Goal: Task Accomplishment & Management: Manage account settings

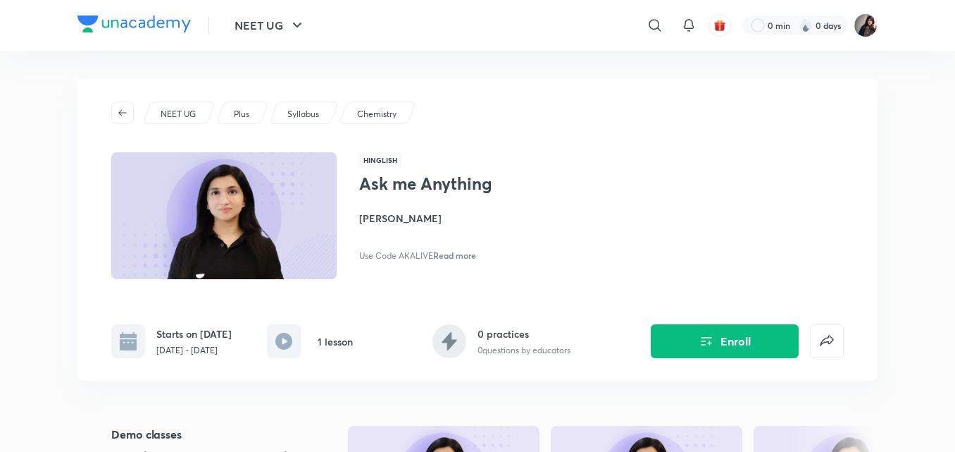
click at [478, 240] on div "Ask me Anything Akansha Karnwal Use Code AKALIVE Read more" at bounding box center [517, 217] width 316 height 89
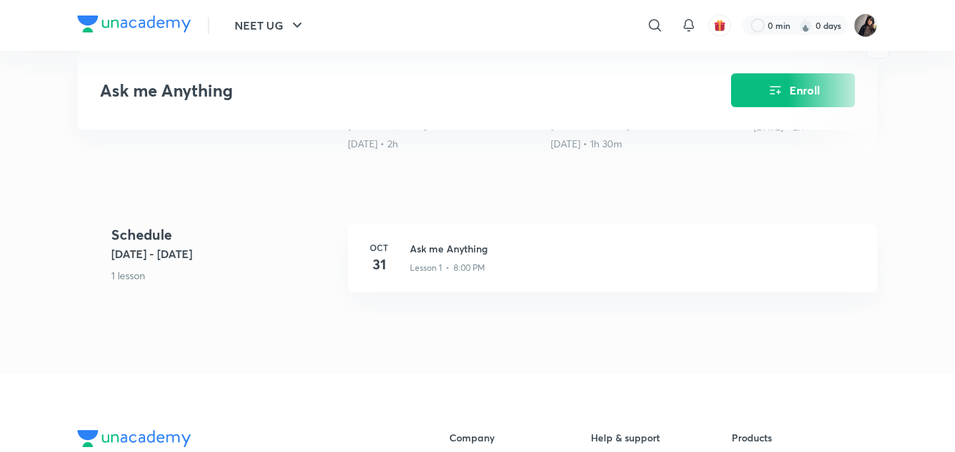
scroll to position [482, 0]
click at [571, 254] on h3 "Ask me Anything" at bounding box center [635, 249] width 451 height 15
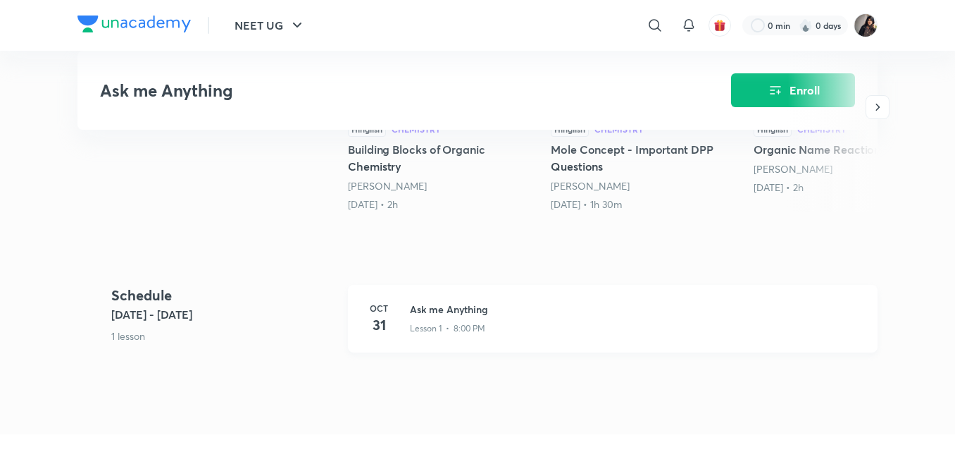
scroll to position [424, 0]
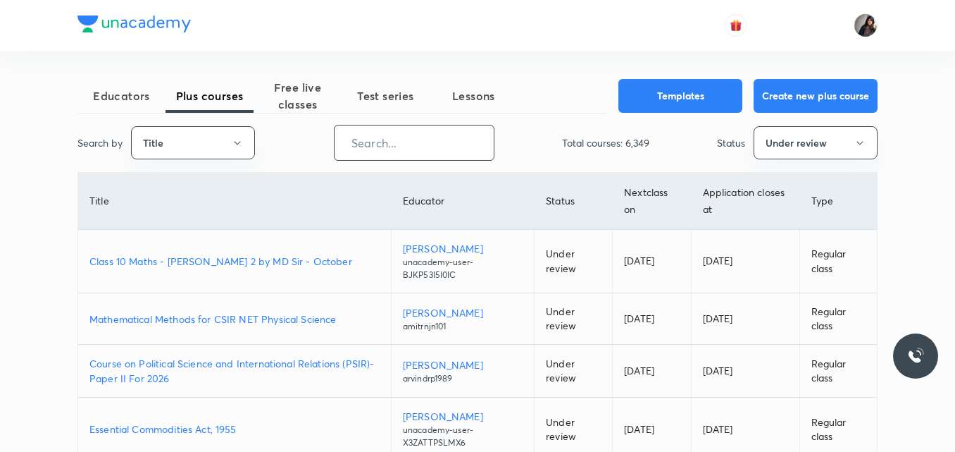
click at [369, 132] on input "text" at bounding box center [414, 143] width 159 height 36
paste input "@beproton/"
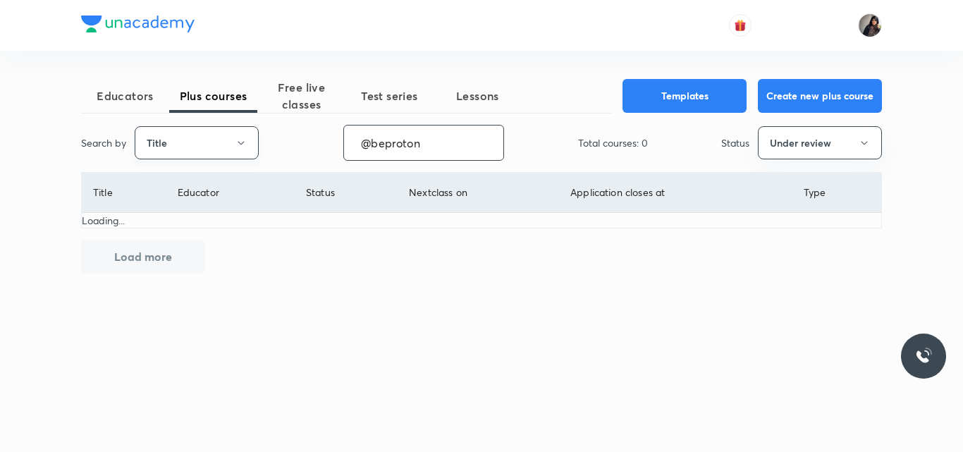
type input "@beproton"
click at [197, 140] on button "Title" at bounding box center [197, 142] width 124 height 33
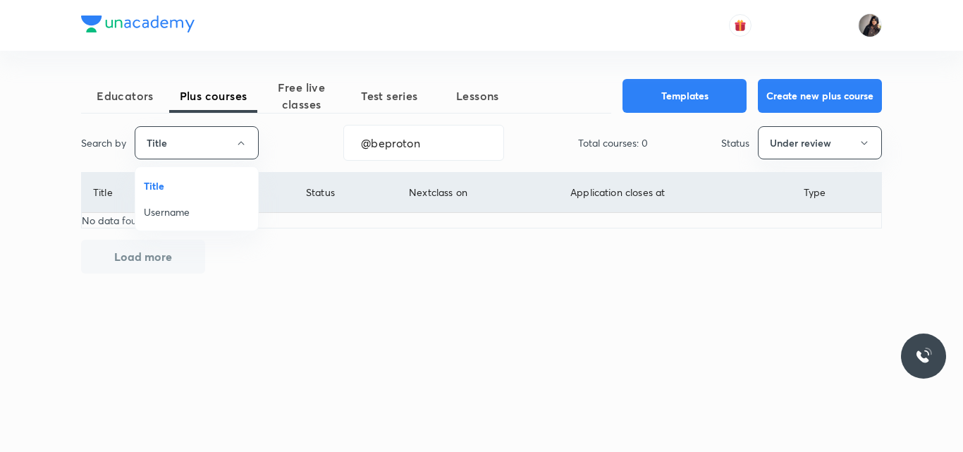
click at [170, 211] on span "Username" at bounding box center [197, 211] width 106 height 15
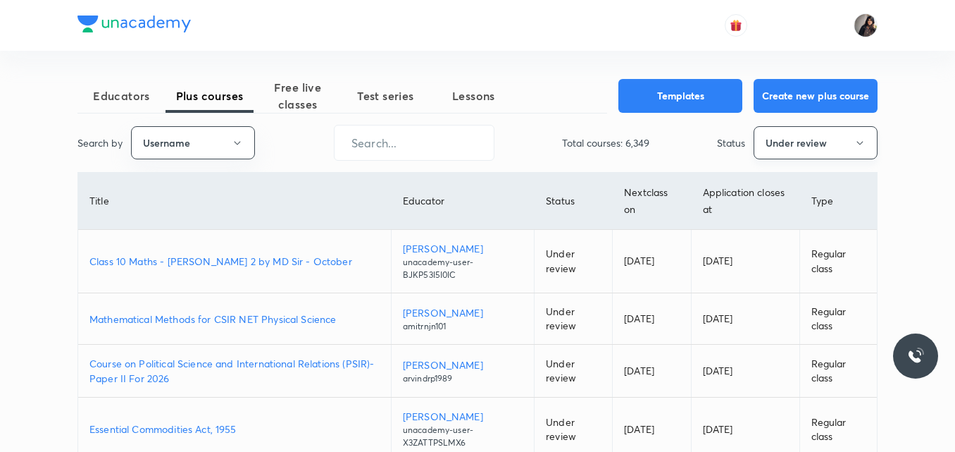
click at [808, 150] on button "Under review" at bounding box center [816, 142] width 124 height 33
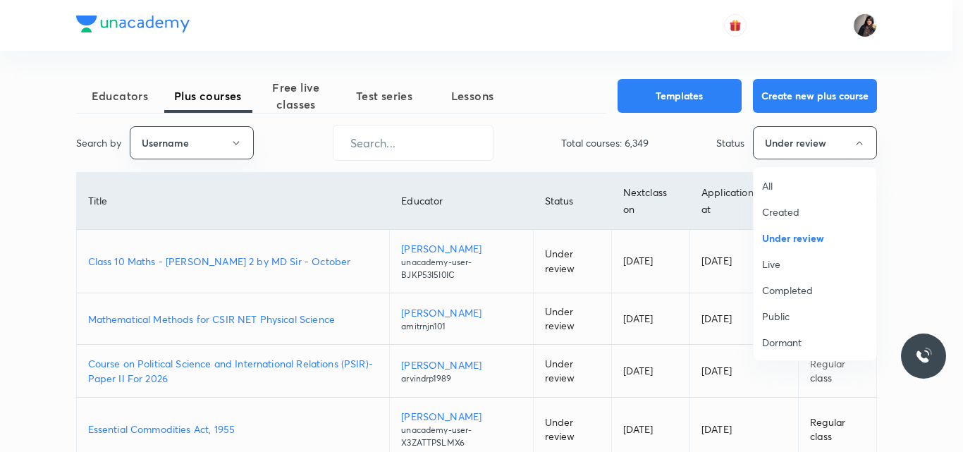
click at [787, 213] on span "Created" at bounding box center [815, 211] width 106 height 15
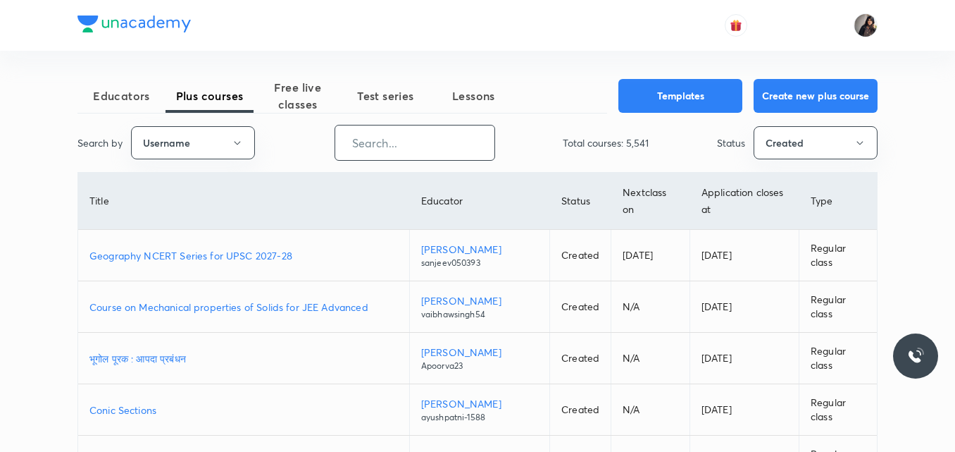
click at [417, 150] on input "text" at bounding box center [414, 143] width 159 height 36
paste input "@beproton/"
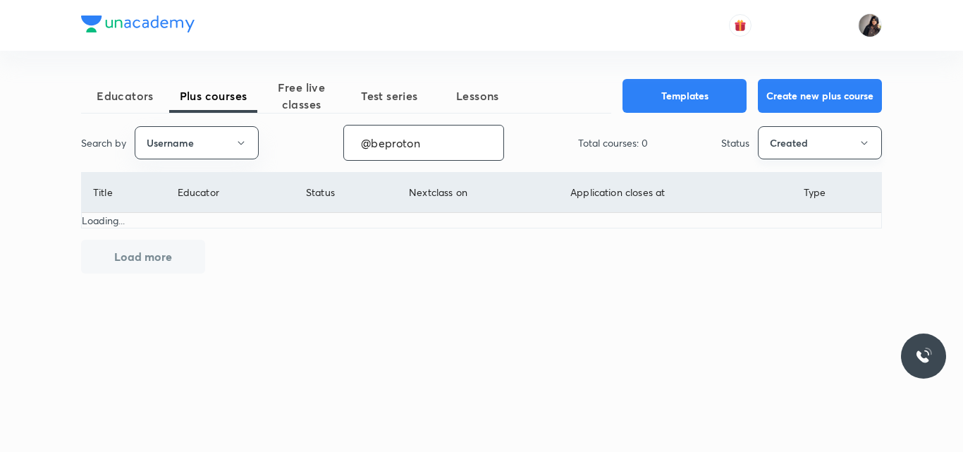
type input "@beproton"
click at [819, 144] on button "Created" at bounding box center [819, 142] width 124 height 33
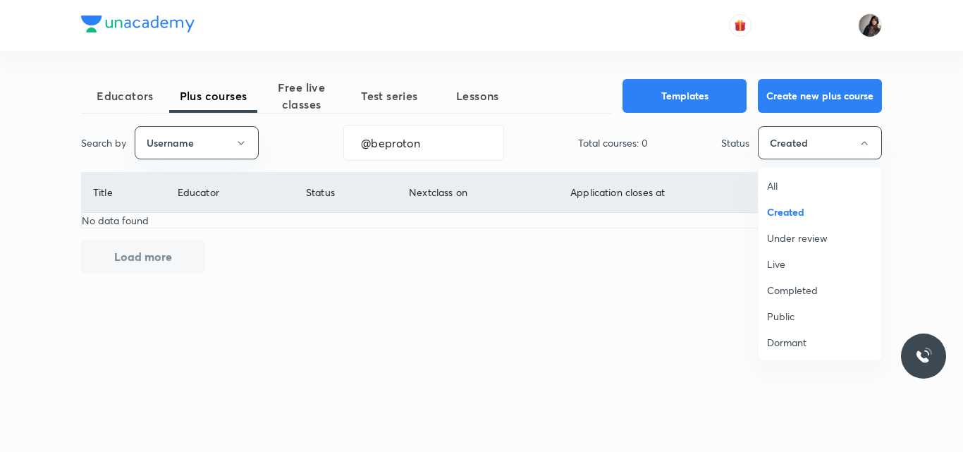
click at [780, 268] on span "Live" at bounding box center [820, 263] width 106 height 15
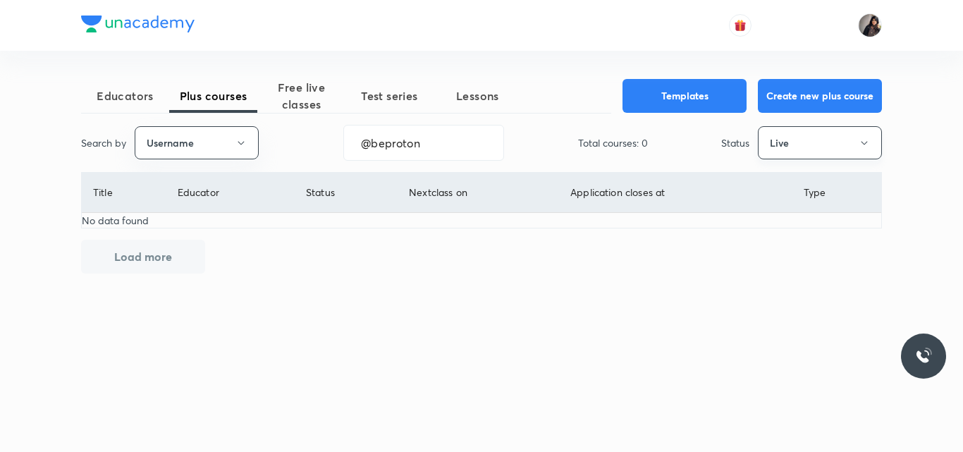
click at [834, 147] on button "Live" at bounding box center [819, 142] width 124 height 33
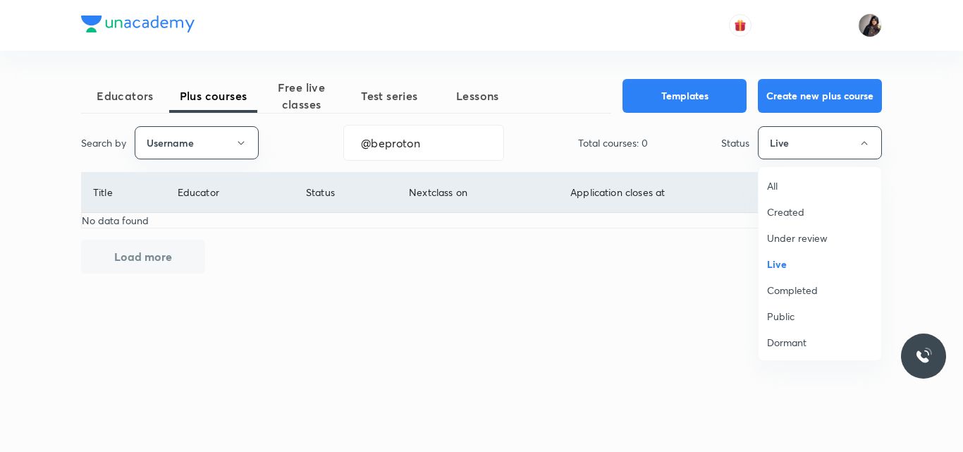
click at [784, 183] on span "All" at bounding box center [820, 185] width 106 height 15
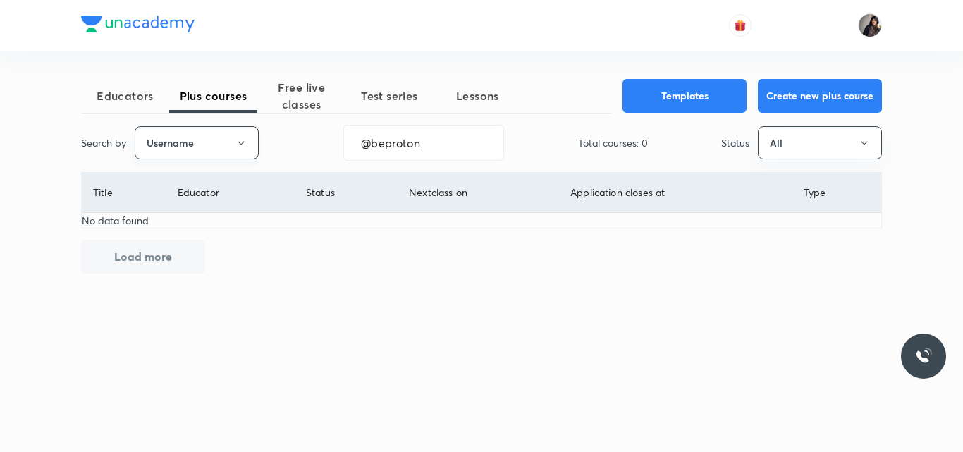
click at [226, 149] on button "Username" at bounding box center [197, 142] width 124 height 33
click at [180, 192] on span "Title" at bounding box center [197, 185] width 106 height 15
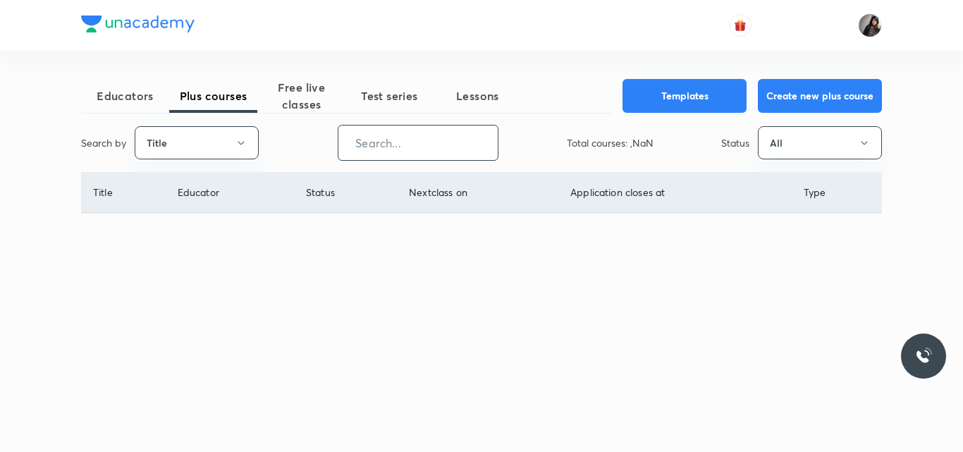
click at [395, 151] on input "text" at bounding box center [417, 143] width 159 height 36
click at [393, 133] on input "text" at bounding box center [417, 143] width 159 height 36
paste input "ask-me-anything"
type input "ask-me-anything"
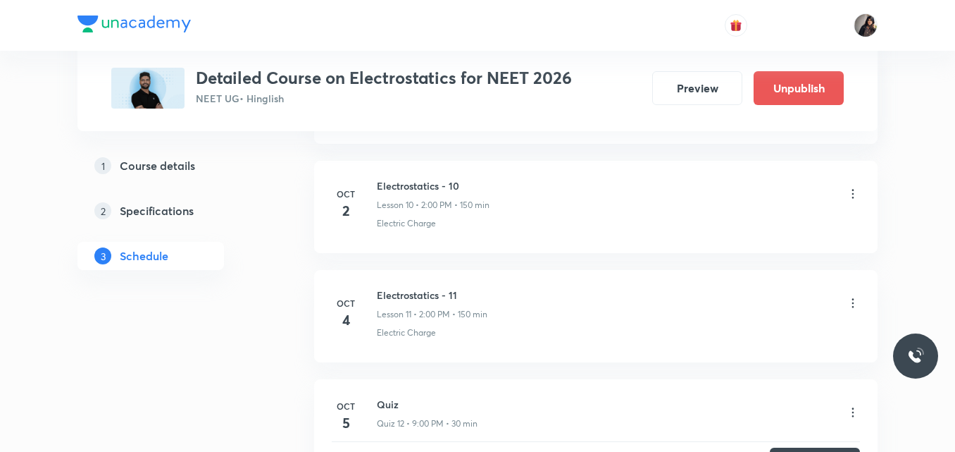
scroll to position [2194, 0]
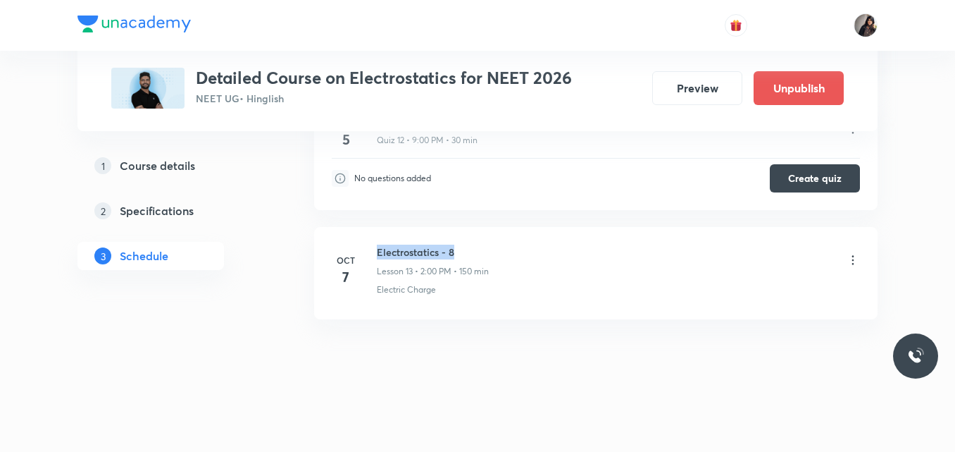
drag, startPoint x: 463, startPoint y: 249, endPoint x: 378, endPoint y: 252, distance: 84.6
click at [378, 252] on h6 "Electrostatics - 8" at bounding box center [433, 252] width 112 height 15
copy h6 "Electrostatics - 8"
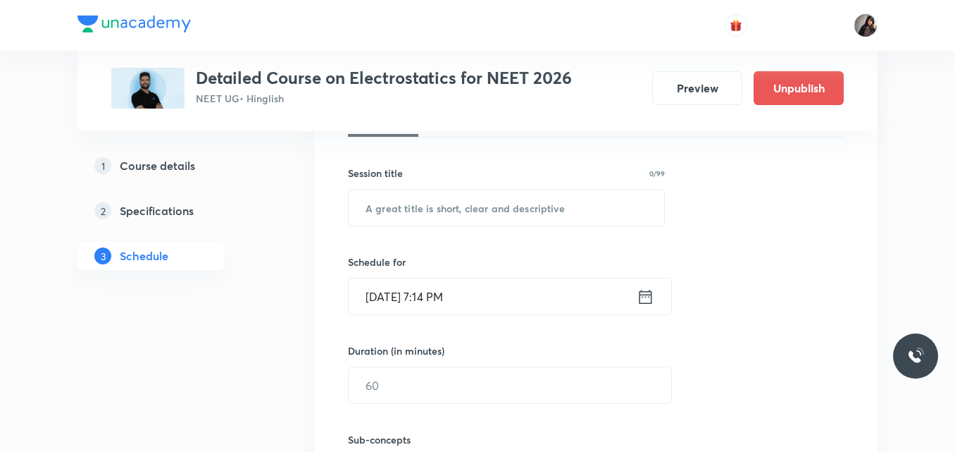
scroll to position [352, 0]
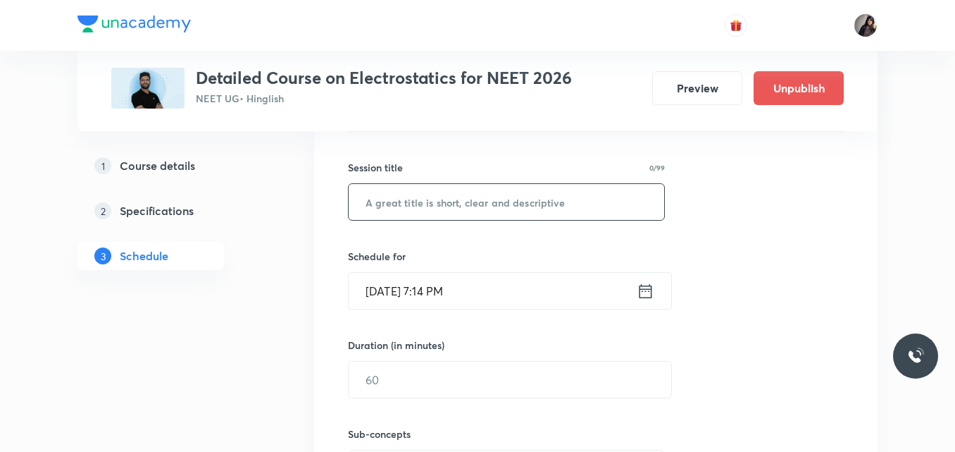
click at [390, 195] on input "text" at bounding box center [507, 202] width 316 height 36
paste input "Electrostatics - 8"
type input "Electrostatics - 9"
click at [432, 156] on div "Session 14 Live class Quiz Recorded classes Session title 18/99 Electrostatics …" at bounding box center [596, 305] width 496 height 481
click at [407, 288] on input "[DATE] 7:14 PM" at bounding box center [493, 291] width 288 height 36
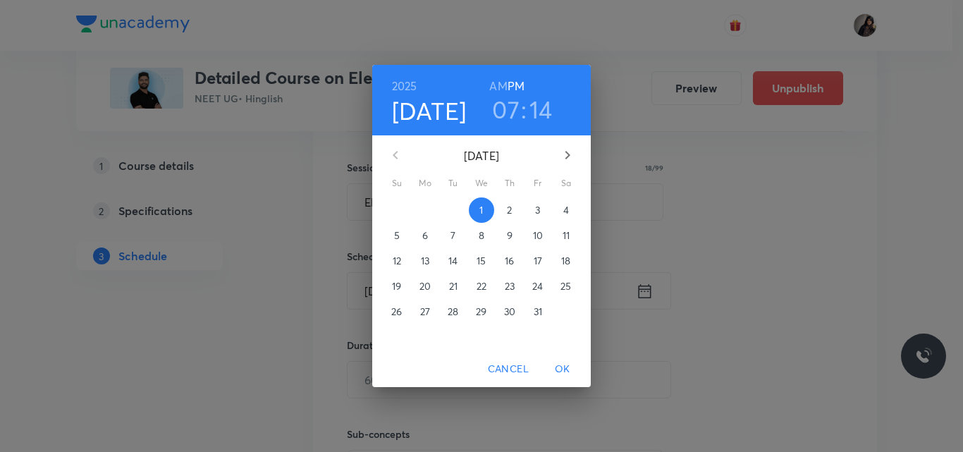
click at [507, 236] on p "9" at bounding box center [510, 235] width 6 height 14
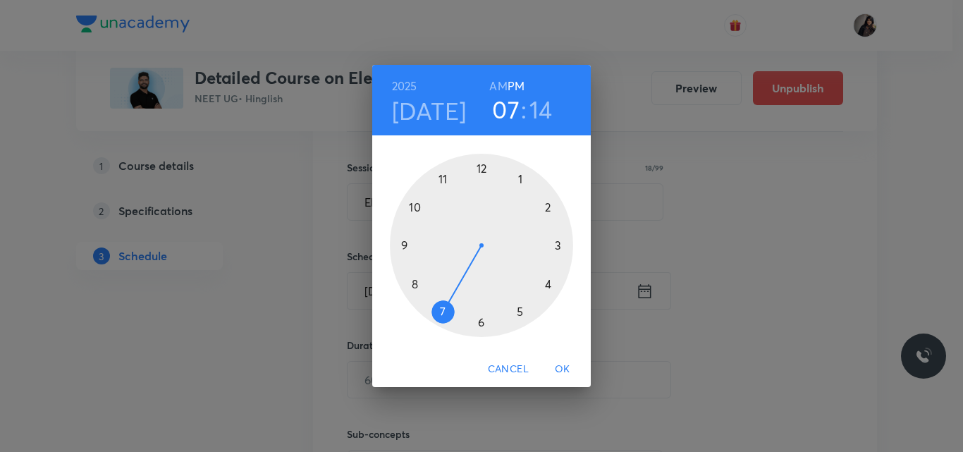
click at [547, 209] on div at bounding box center [481, 245] width 183 height 183
click at [481, 166] on div at bounding box center [481, 245] width 183 height 183
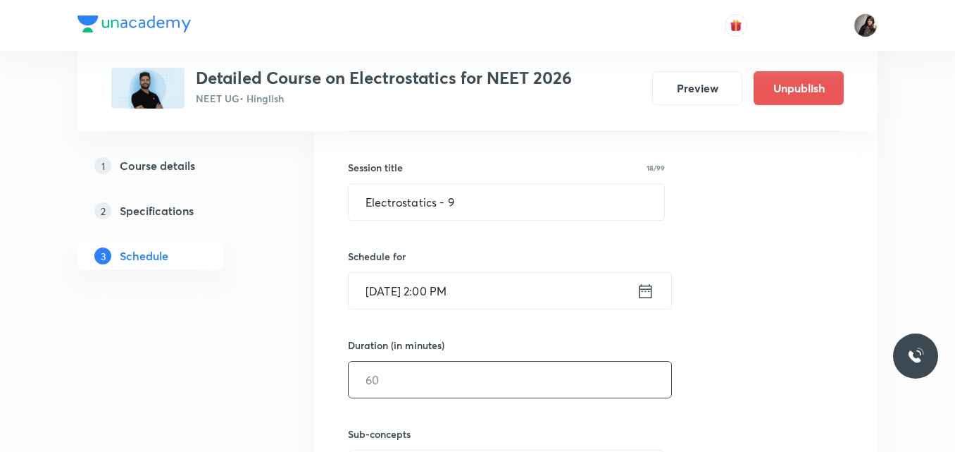
click at [389, 381] on input "text" at bounding box center [510, 379] width 323 height 36
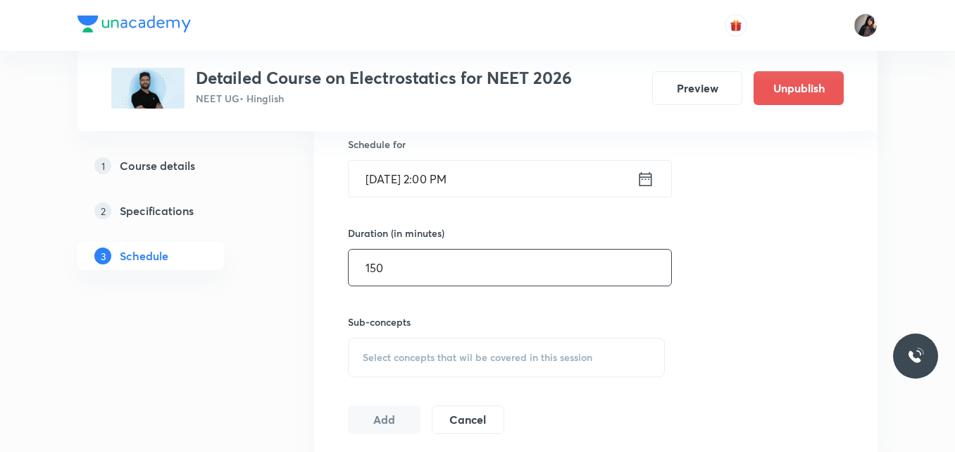
type input "150"
click at [416, 361] on span "Select concepts that wil be covered in this session" at bounding box center [478, 357] width 230 height 11
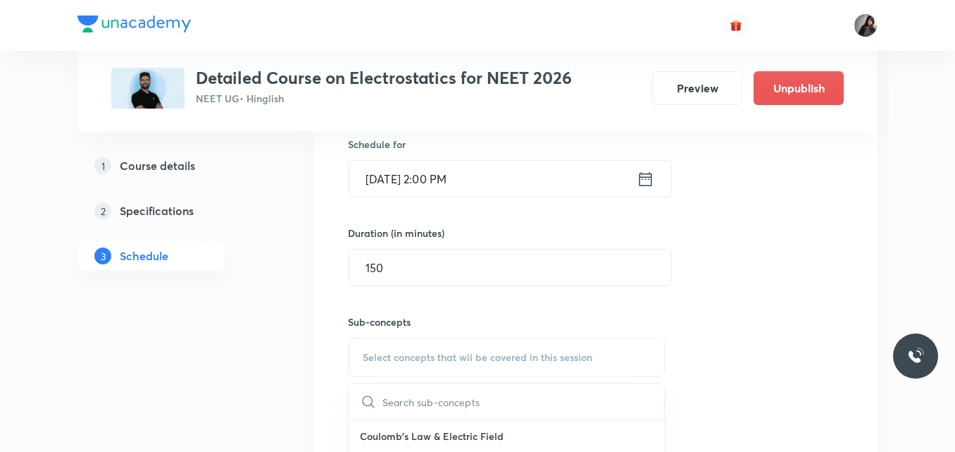
click at [415, 433] on p "Coulomb's Law & Electric Field" at bounding box center [507, 436] width 316 height 32
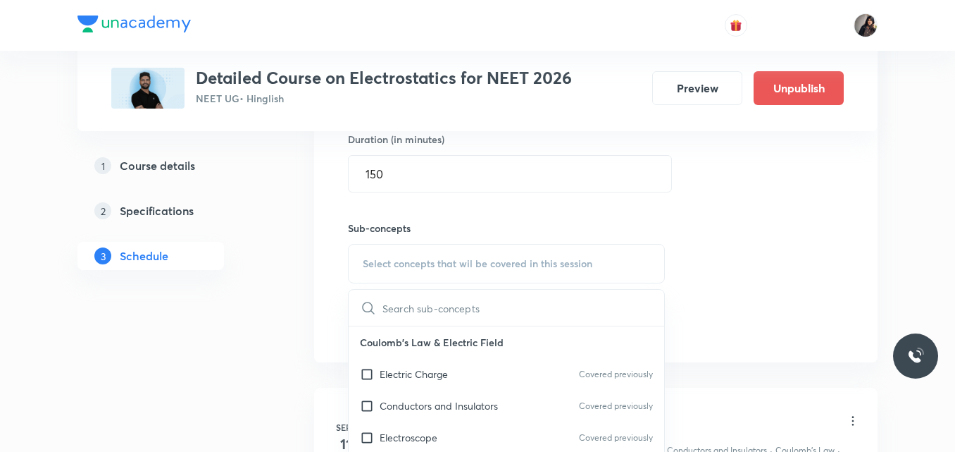
scroll to position [559, 0]
click at [466, 379] on div "Electric Charge Covered previously" at bounding box center [507, 373] width 316 height 32
checkbox input "true"
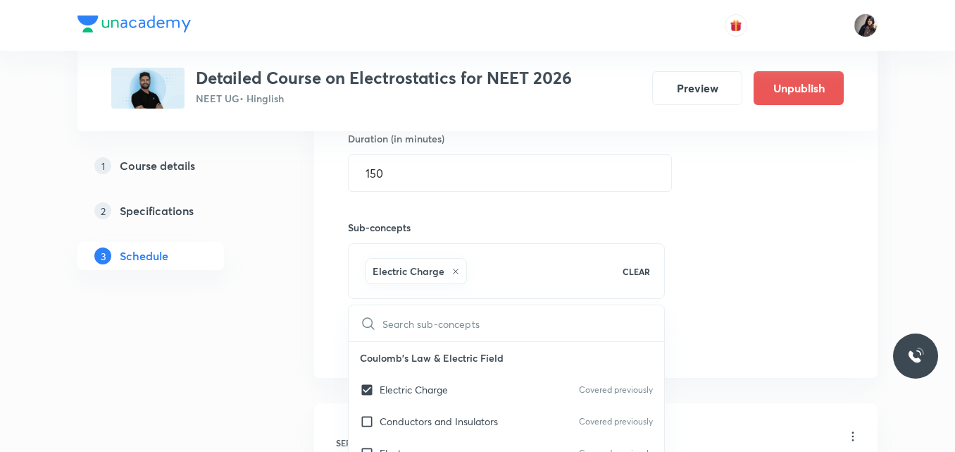
click at [796, 257] on div "Session 14 Live class Quiz Recorded classes Session title 18/99 Electrostatics …" at bounding box center [596, 106] width 496 height 497
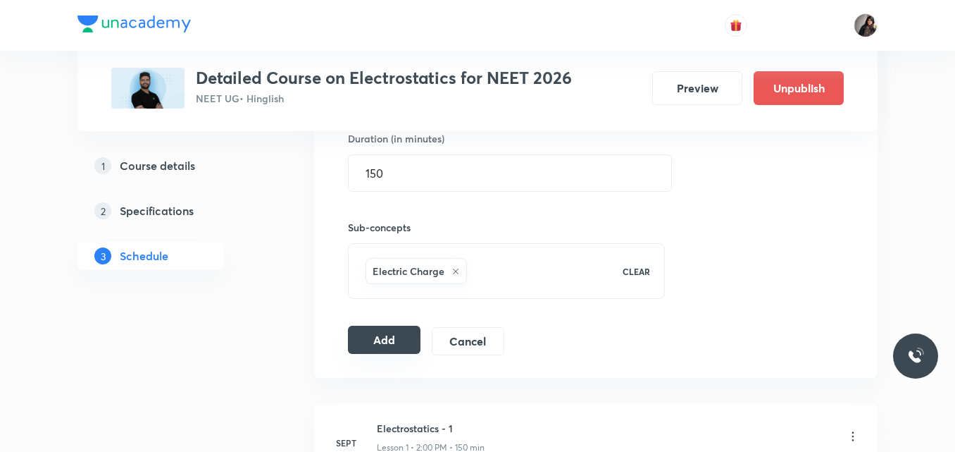
click at [369, 342] on button "Add" at bounding box center [384, 340] width 73 height 28
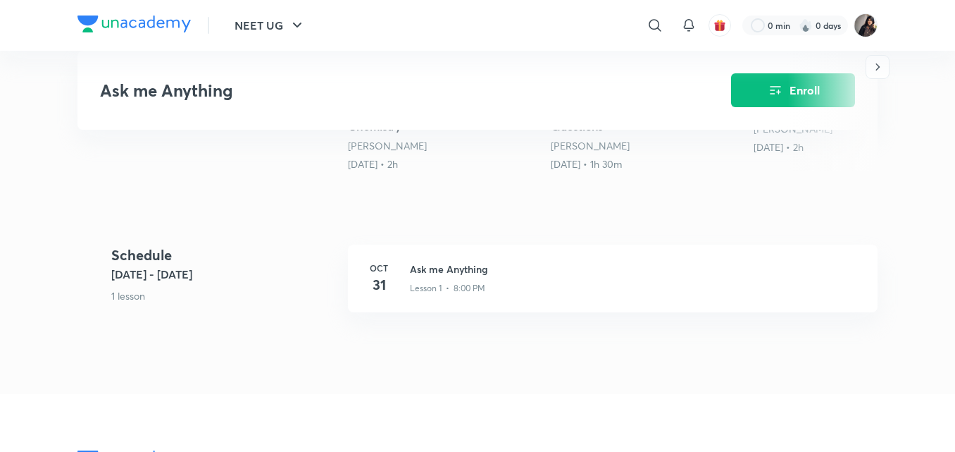
scroll to position [462, 0]
click at [787, 278] on div "Lesson 1 • 8:00 PM" at bounding box center [635, 286] width 451 height 18
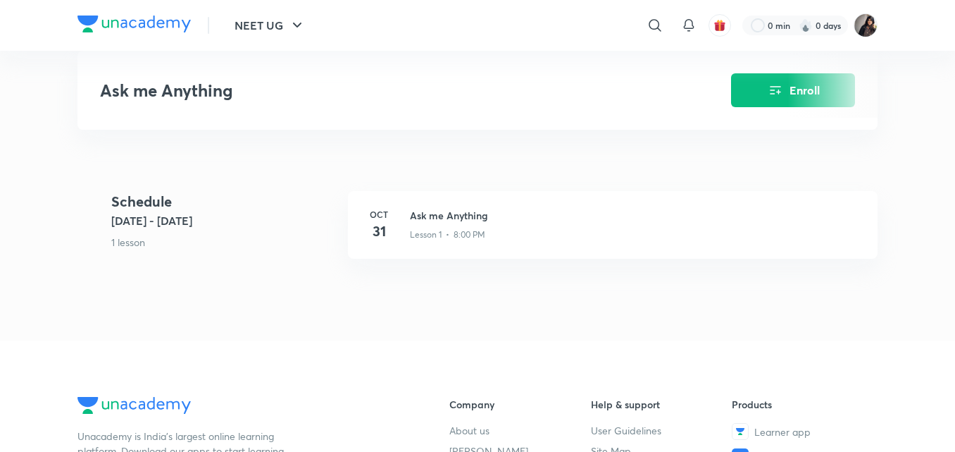
scroll to position [517, 0]
click at [443, 316] on div "NEET UG ​ 0 min 0 days Ask me Anything Enroll NEET UG Plus Syllabus Chemistry H…" at bounding box center [477, 146] width 955 height 1326
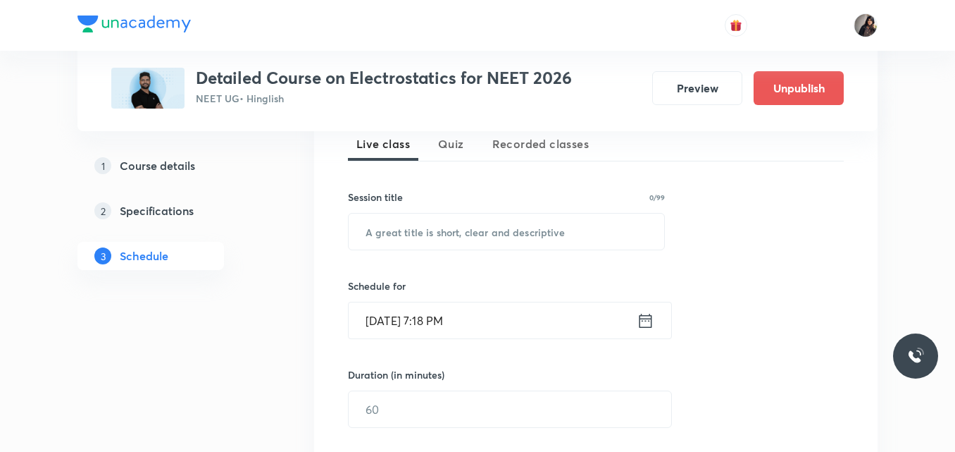
scroll to position [322, 0]
click at [412, 236] on input "text" at bounding box center [507, 232] width 316 height 36
paste input "Electrostatics - 8"
type input "Electrostatics - 10"
click at [389, 322] on input "Oct 1, 2025, 7:18 PM" at bounding box center [493, 321] width 288 height 36
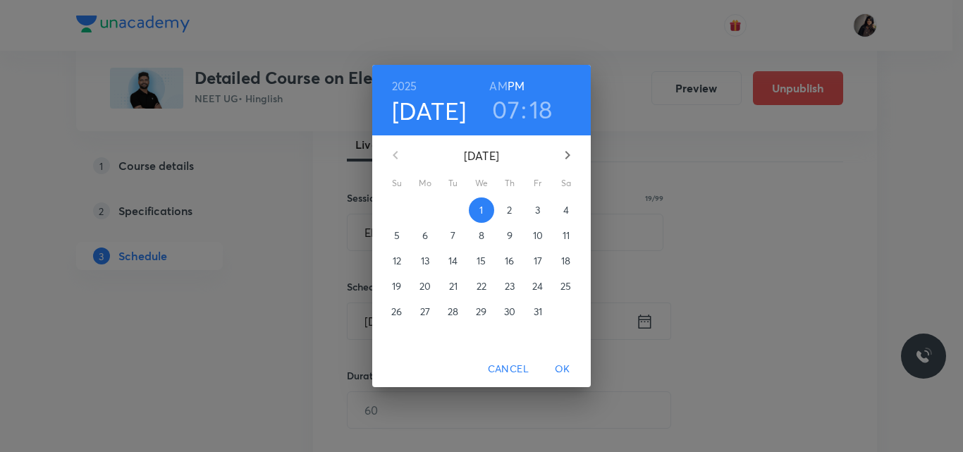
click at [526, 235] on span "10" at bounding box center [537, 235] width 25 height 14
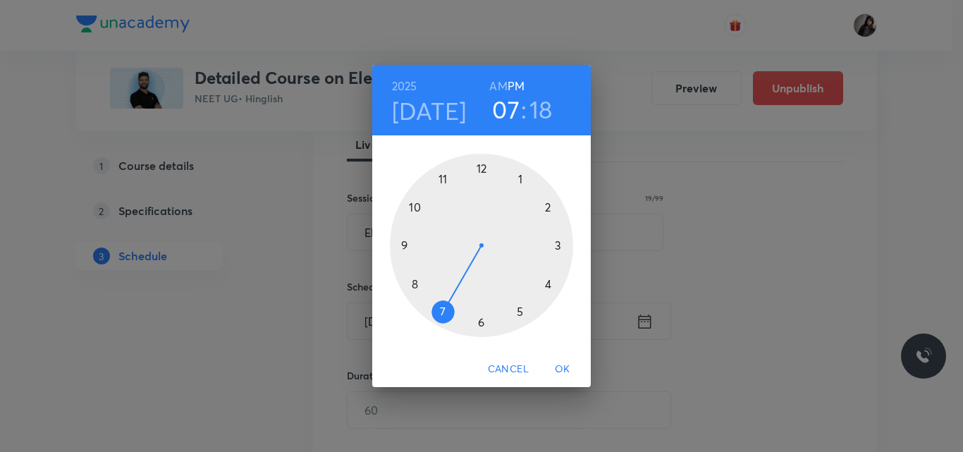
click at [552, 211] on div at bounding box center [481, 245] width 183 height 183
click at [481, 168] on div at bounding box center [481, 245] width 183 height 183
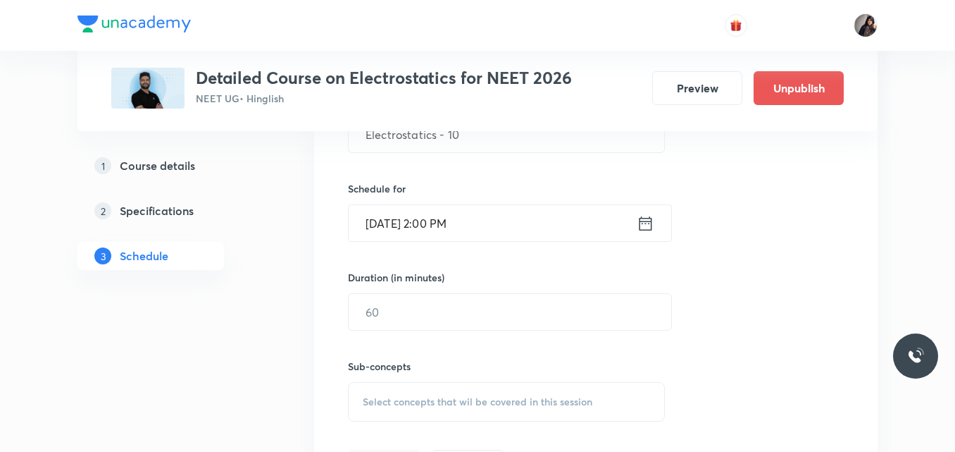
scroll to position [421, 0]
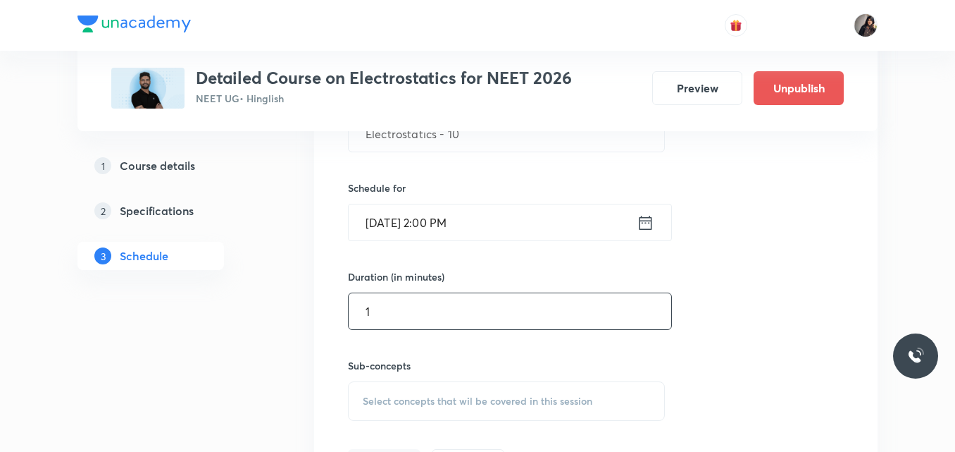
click at [381, 317] on input "1" at bounding box center [510, 311] width 323 height 36
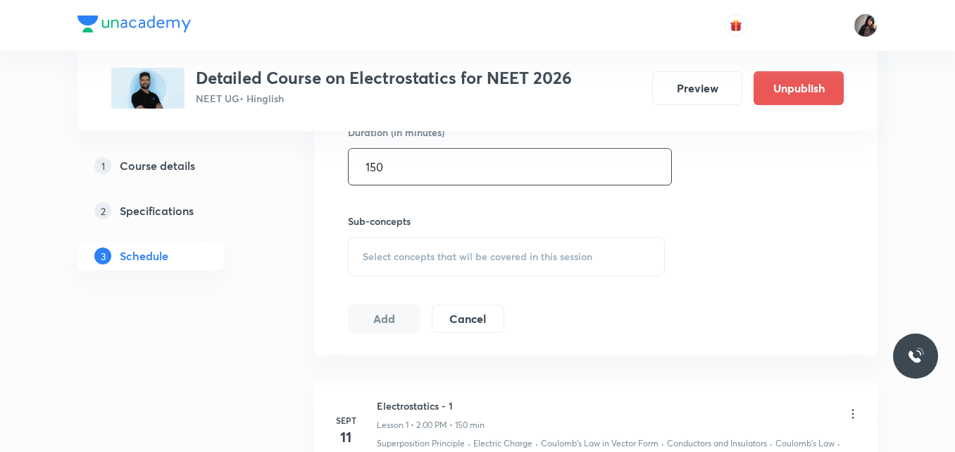
scroll to position [567, 0]
type input "150"
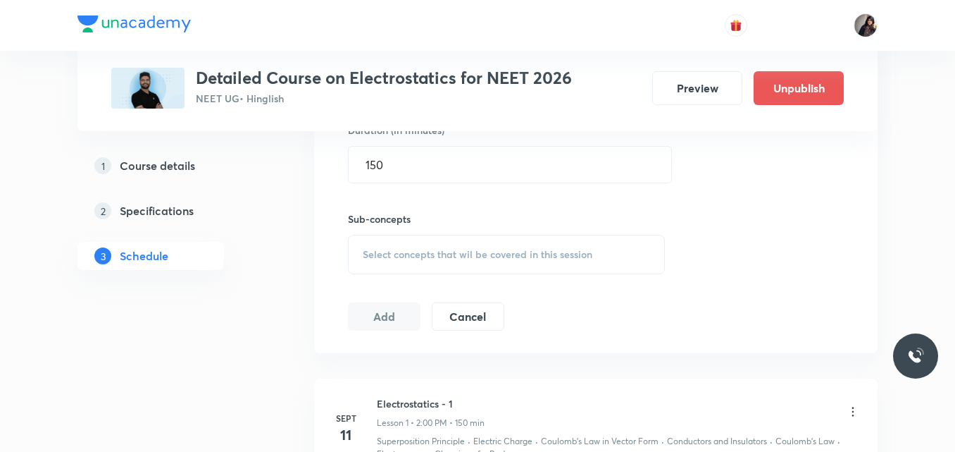
click at [392, 253] on span "Select concepts that wil be covered in this session" at bounding box center [478, 254] width 230 height 11
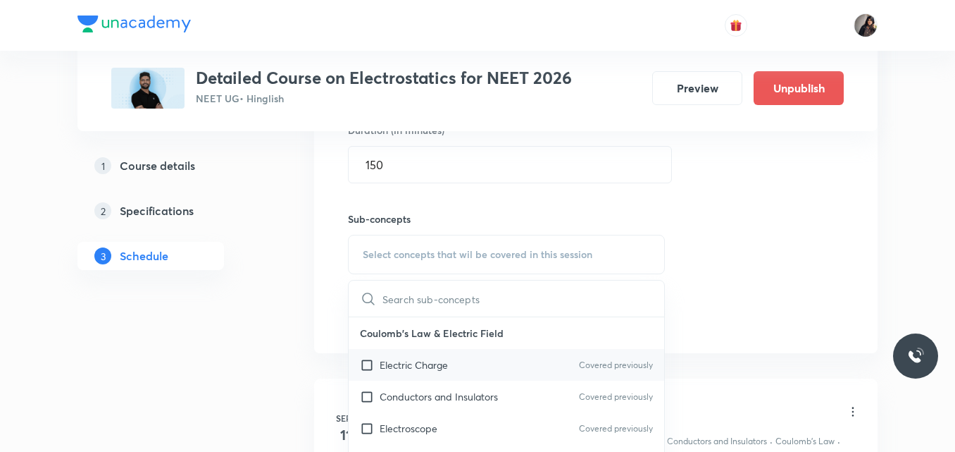
click at [431, 367] on p "Electric Charge" at bounding box center [414, 364] width 68 height 15
checkbox input "true"
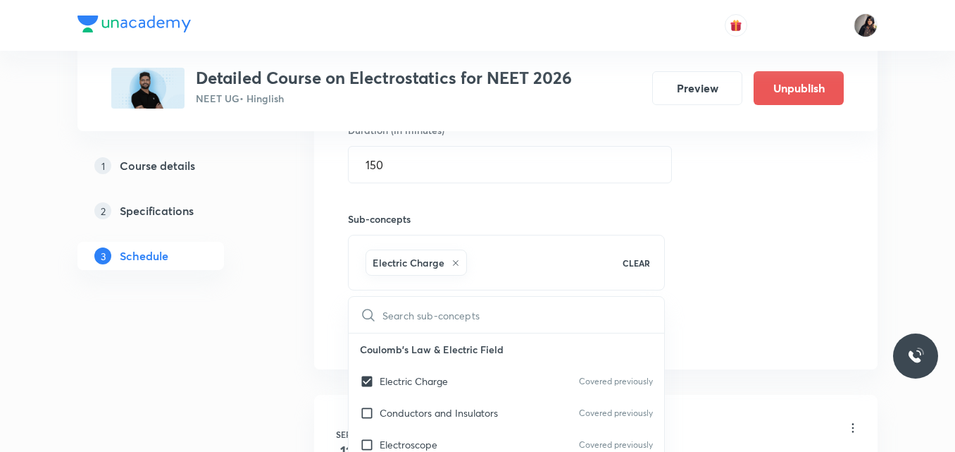
click at [774, 266] on div "Session 15 Live class Quiz Recorded classes Session title 19/99 Electrostatics …" at bounding box center [596, 98] width 496 height 497
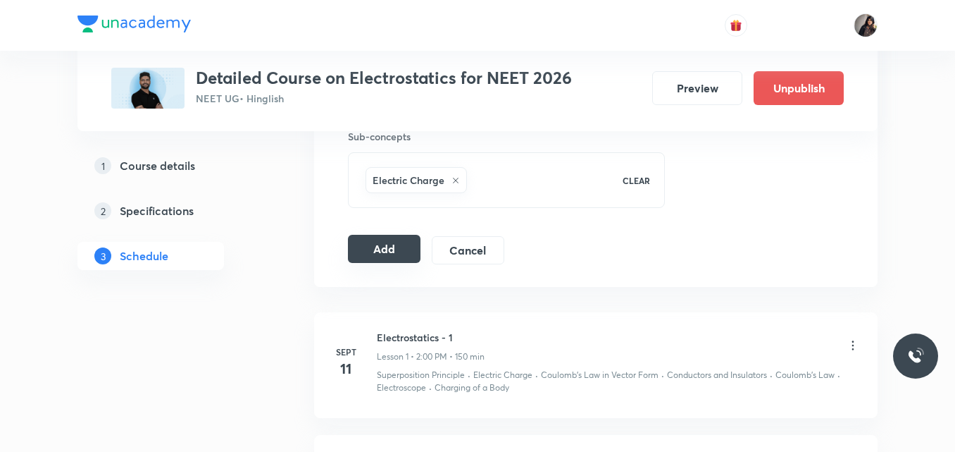
scroll to position [650, 0]
click at [371, 246] on button "Add" at bounding box center [384, 248] width 73 height 28
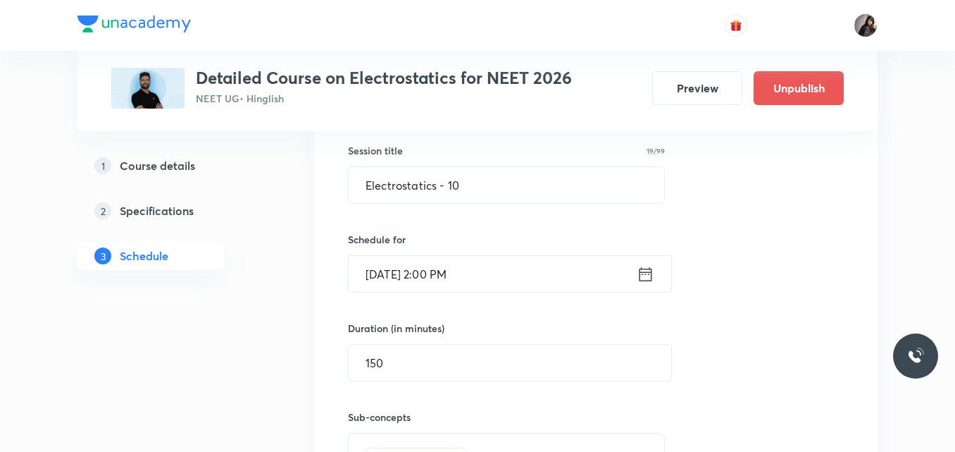
scroll to position [369, 0]
click at [390, 278] on input "Oct 10, 2025, 2:00 PM" at bounding box center [493, 274] width 288 height 36
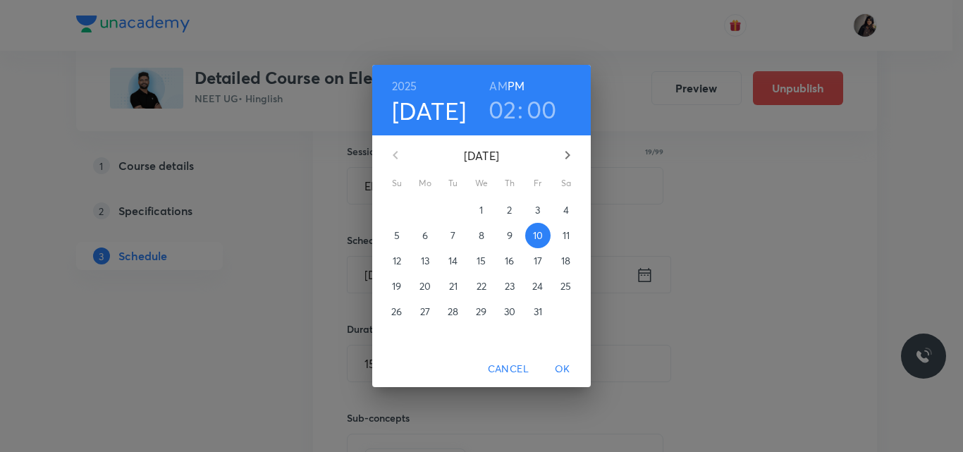
click at [568, 242] on p "11" at bounding box center [565, 235] width 7 height 14
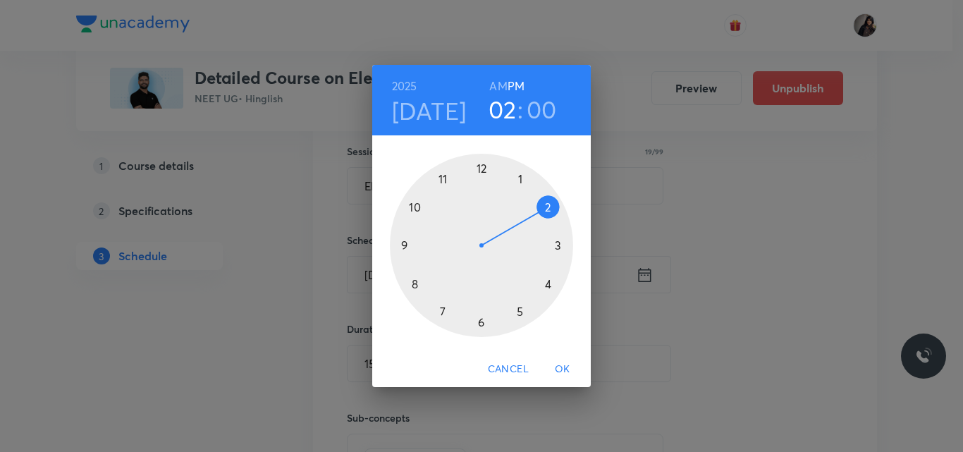
click at [566, 369] on span "OK" at bounding box center [562, 369] width 34 height 18
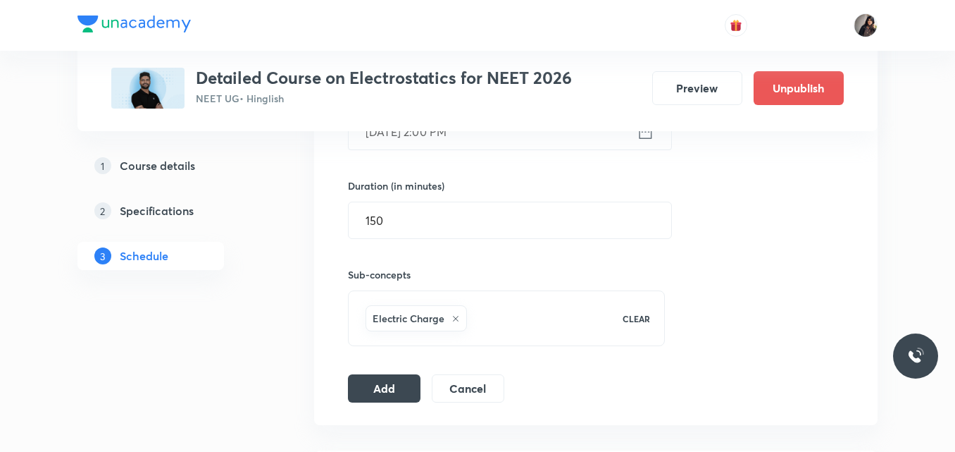
scroll to position [514, 0]
click at [410, 385] on button "Add" at bounding box center [384, 385] width 73 height 28
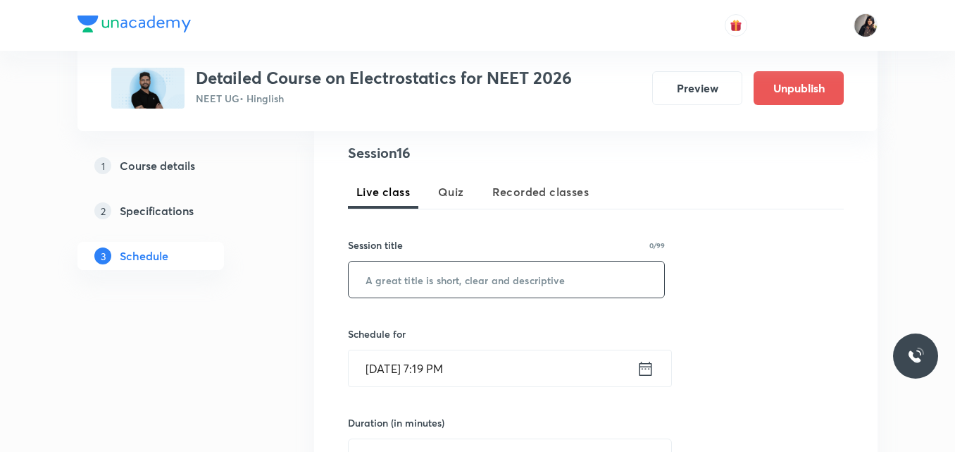
click at [396, 278] on input "text" at bounding box center [507, 279] width 316 height 36
paste input "Electrostatics - 8"
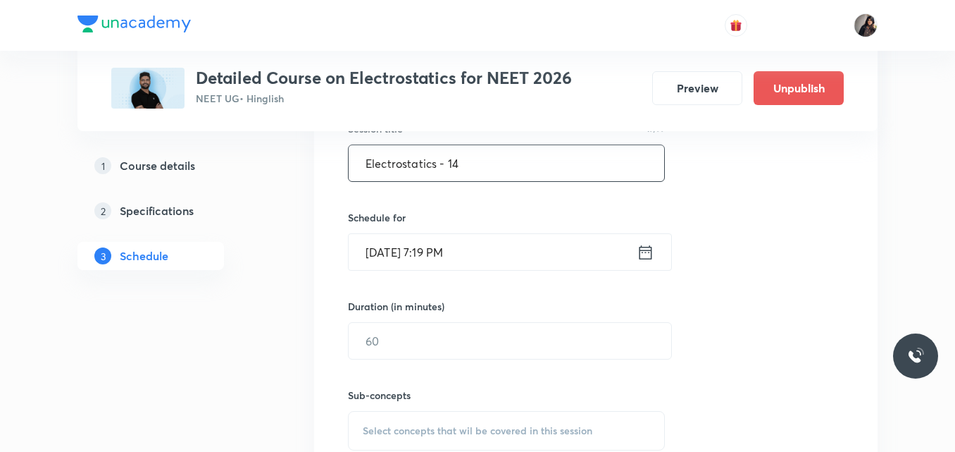
scroll to position [392, 0]
type input "Electrostatics - 14"
click at [383, 254] on input "Oct 1, 2025, 7:19 PM" at bounding box center [493, 251] width 288 height 36
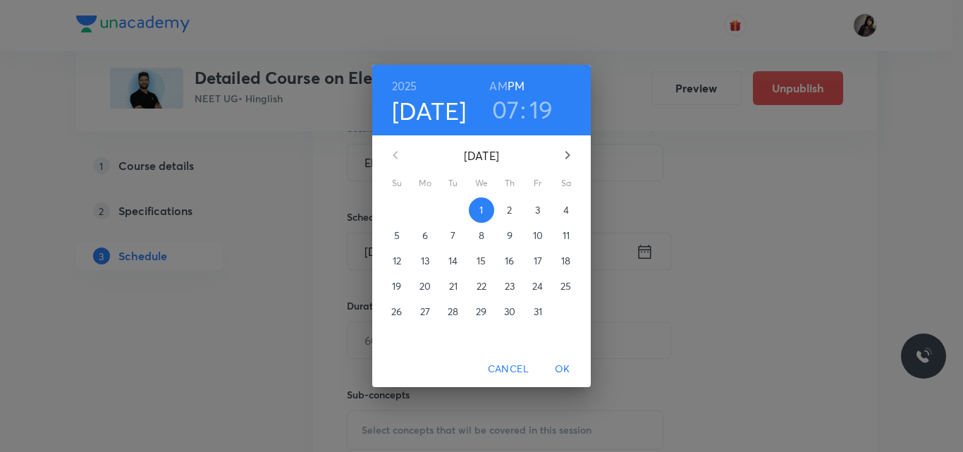
click at [444, 260] on span "14" at bounding box center [452, 261] width 25 height 14
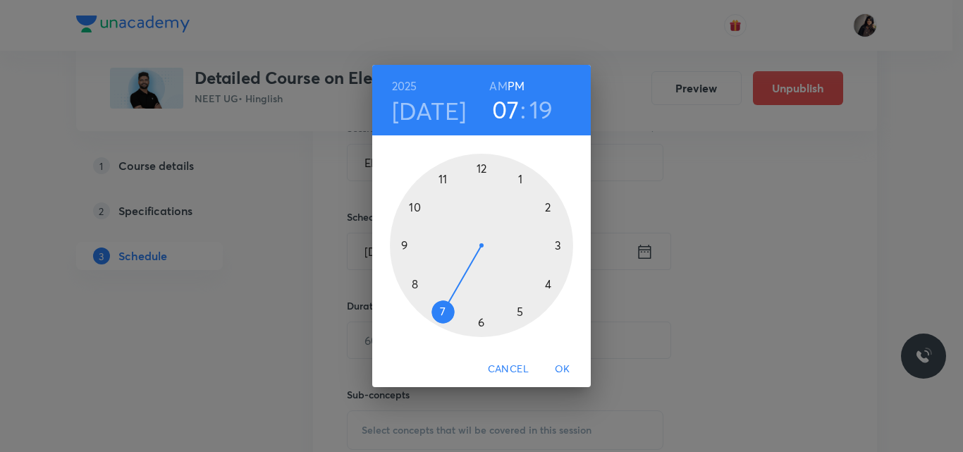
click at [549, 206] on div at bounding box center [481, 245] width 183 height 183
click at [483, 165] on div at bounding box center [481, 245] width 183 height 183
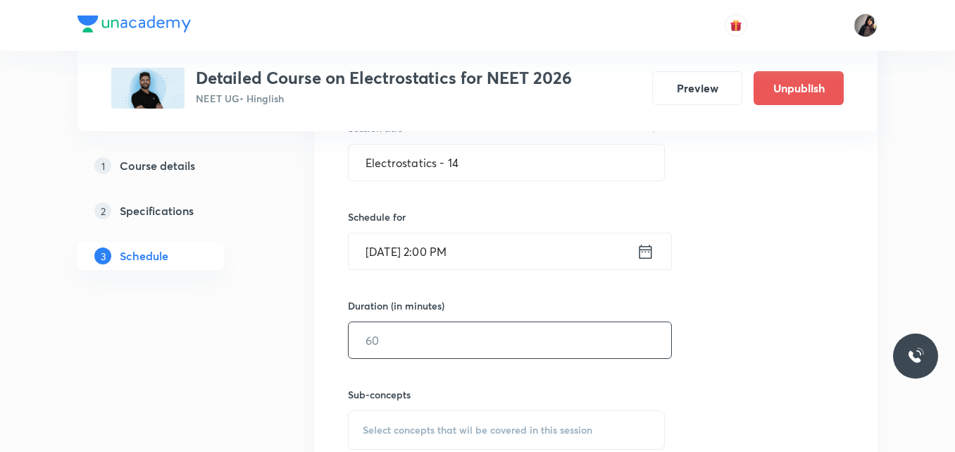
click at [403, 340] on input "text" at bounding box center [510, 340] width 323 height 36
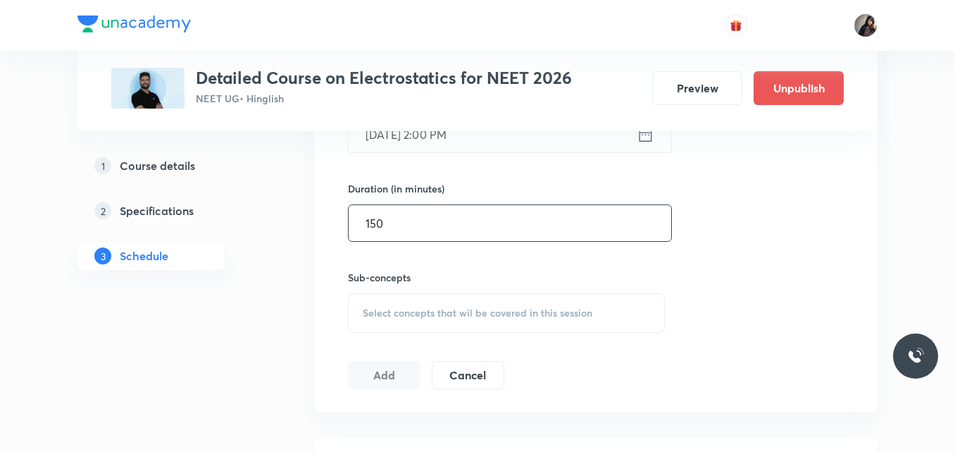
scroll to position [509, 0]
type input "150"
click at [400, 326] on div "Select concepts that wil be covered in this session" at bounding box center [506, 311] width 317 height 39
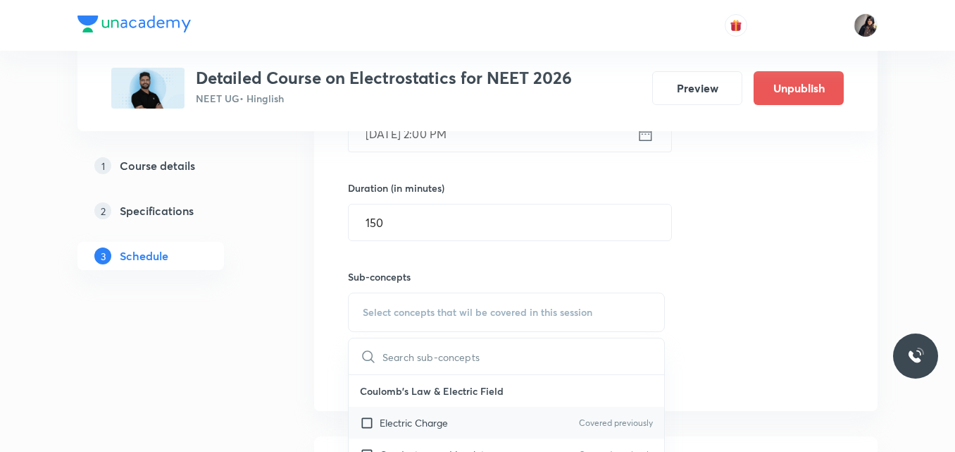
click at [404, 420] on p "Electric Charge" at bounding box center [414, 422] width 68 height 15
checkbox input "true"
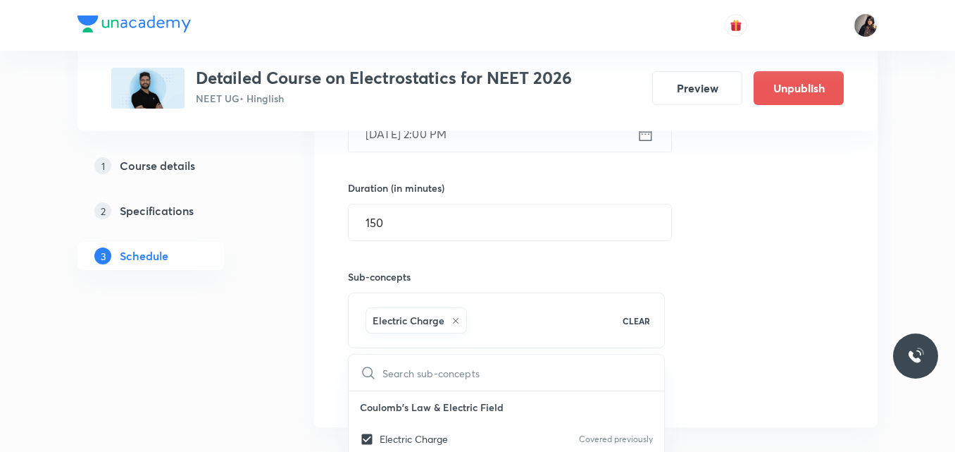
click at [694, 292] on div "Session 16 Live class Quiz Recorded classes Session title 19/99 Electrostatics …" at bounding box center [596, 156] width 496 height 497
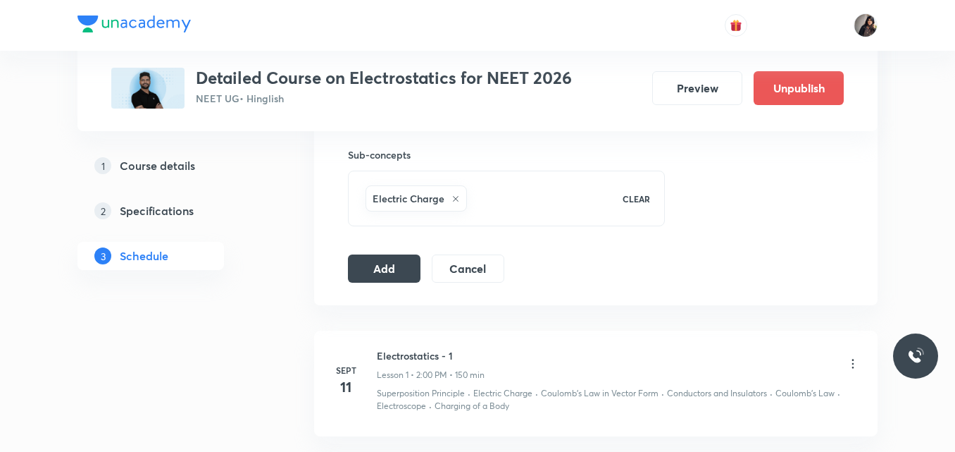
scroll to position [636, 0]
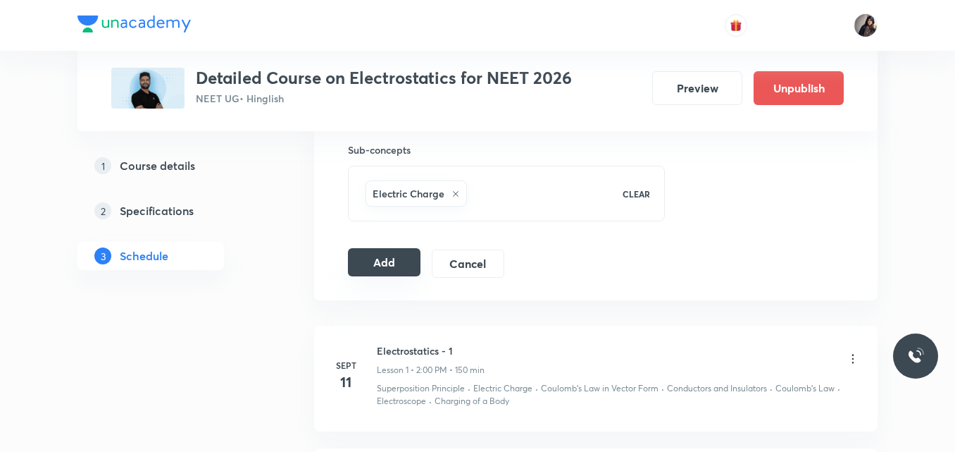
click at [388, 268] on button "Add" at bounding box center [384, 262] width 73 height 28
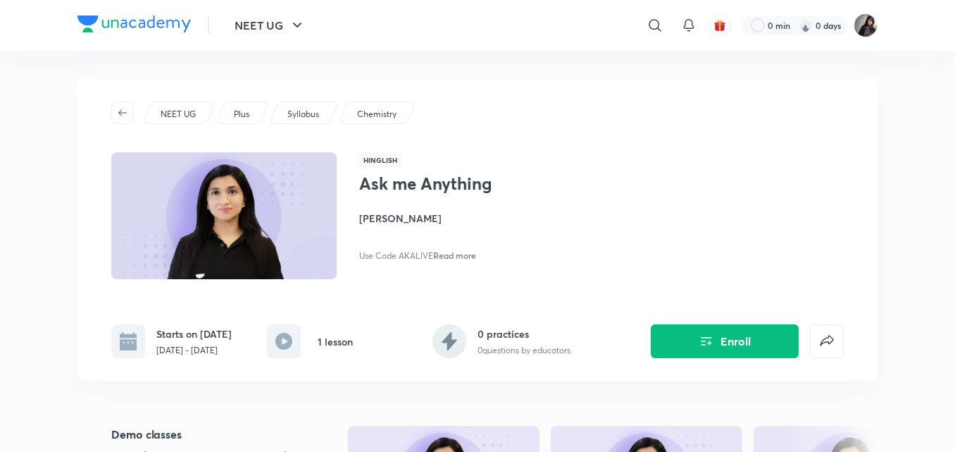
click at [491, 99] on div "NEET UG Plus Syllabus Chemistry Hinglish Ask me Anything Akansha Karnwal Use Co…" at bounding box center [478, 230] width 800 height 302
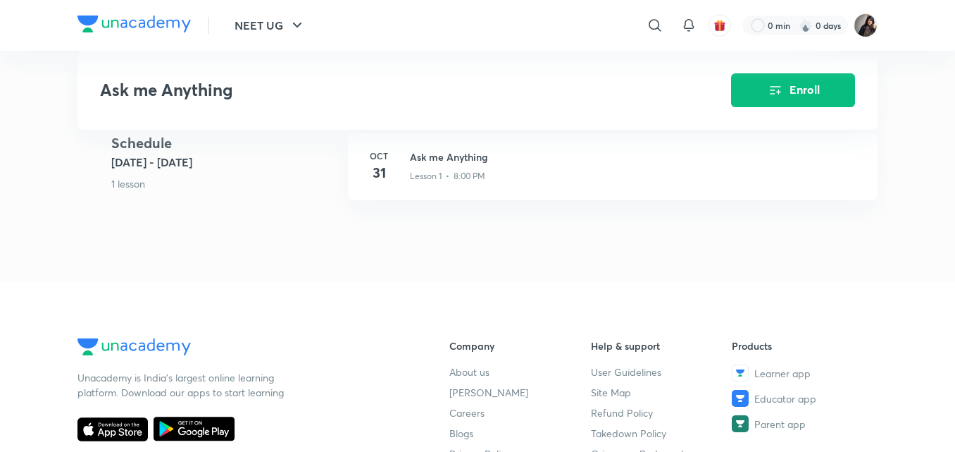
scroll to position [582, 0]
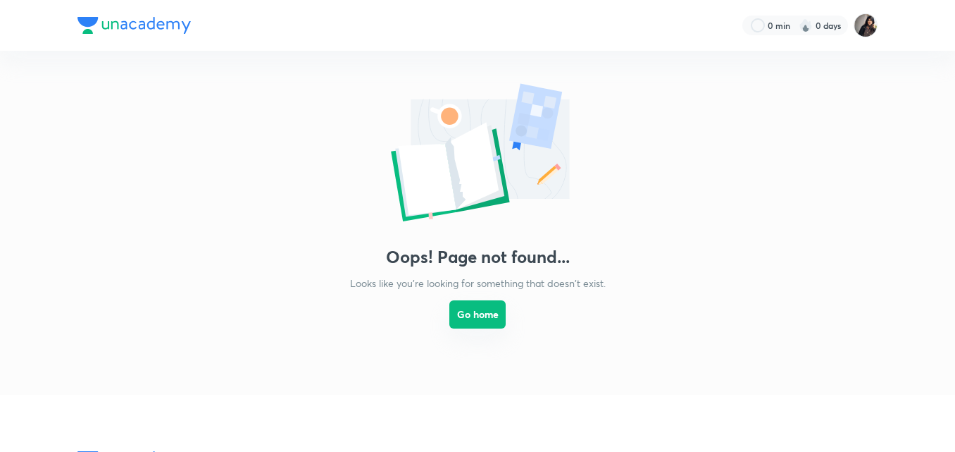
click at [475, 308] on button "Go home" at bounding box center [478, 314] width 56 height 28
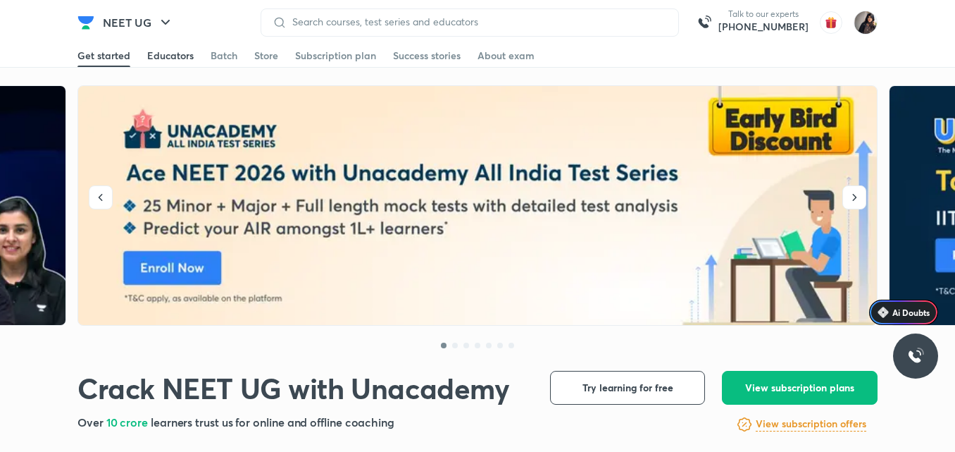
click at [183, 58] on div "Educators" at bounding box center [170, 56] width 47 height 14
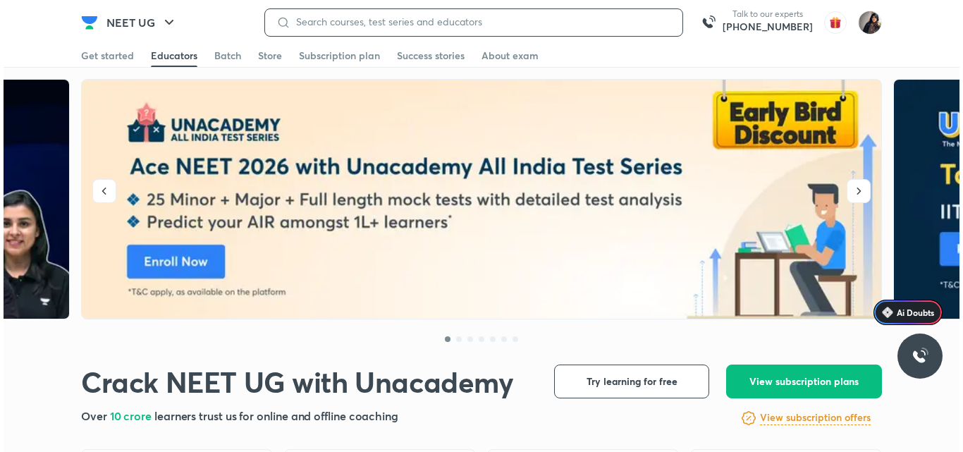
scroll to position [2530, 0]
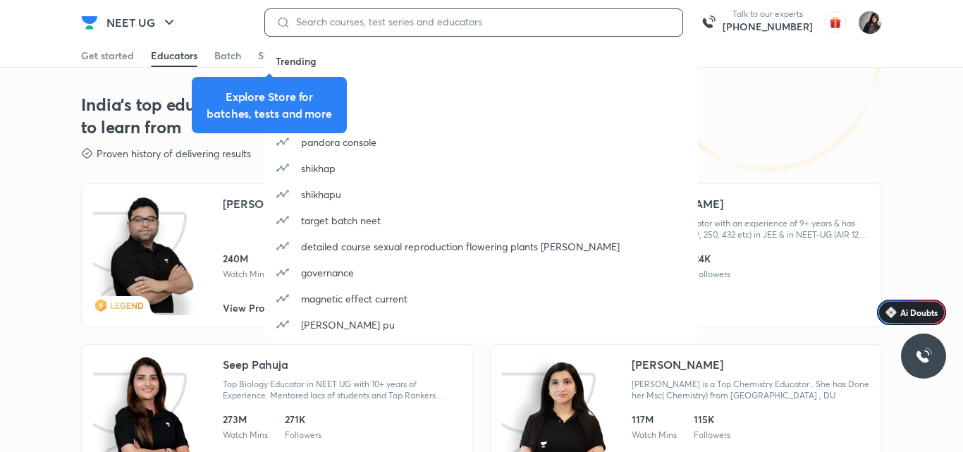
click at [402, 20] on input at bounding box center [480, 21] width 381 height 11
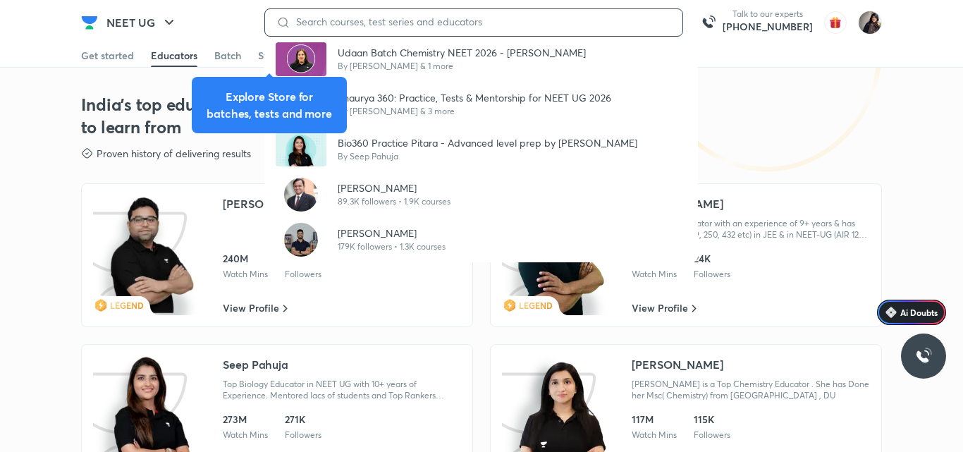
type input "K"
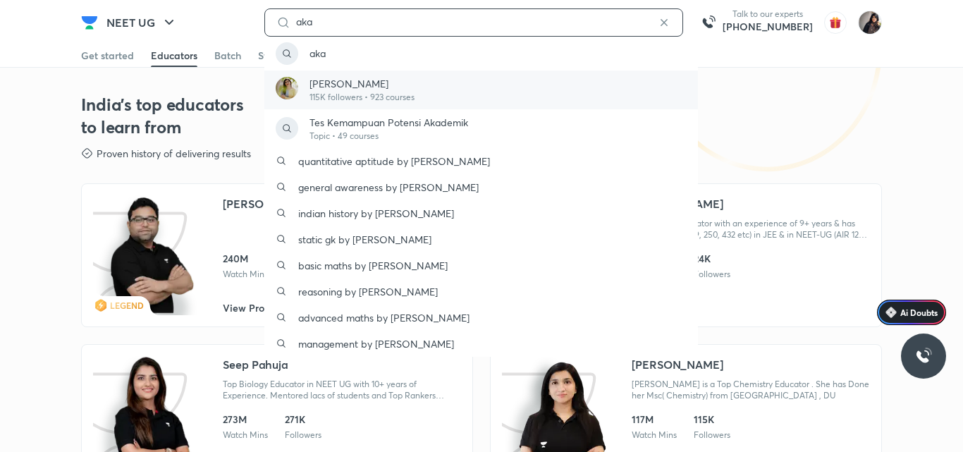
type input "aka"
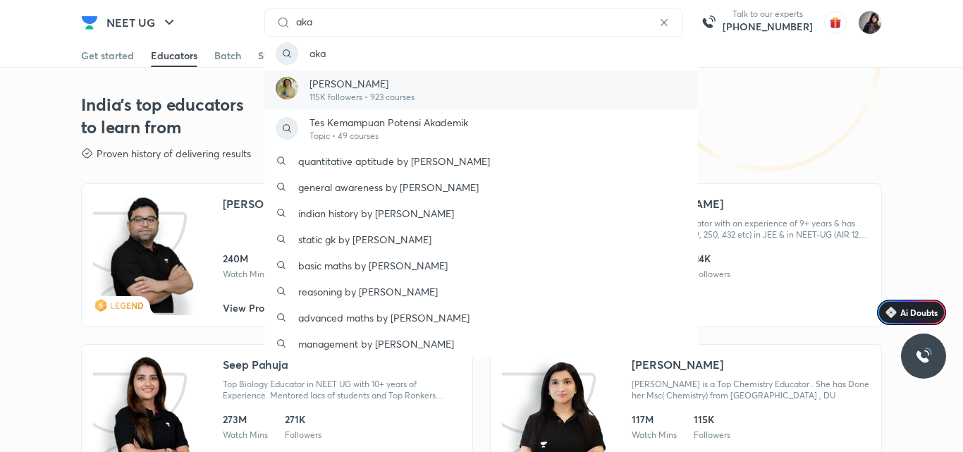
click at [363, 85] on p "[PERSON_NAME]" at bounding box center [361, 83] width 105 height 15
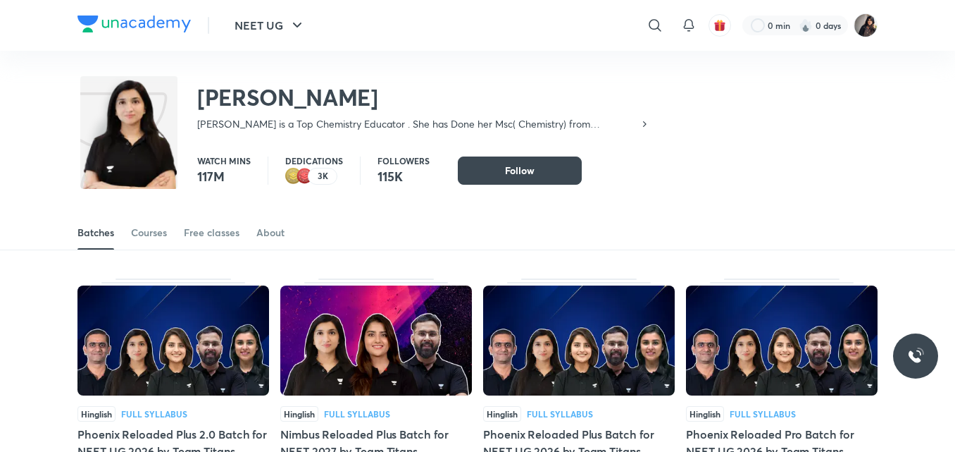
click at [643, 130] on div "[PERSON_NAME] is a Top Chemistry Educator . She has Done her Msc( Chemistry) fr…" at bounding box center [423, 124] width 453 height 14
